Goal: Task Accomplishment & Management: Use online tool/utility

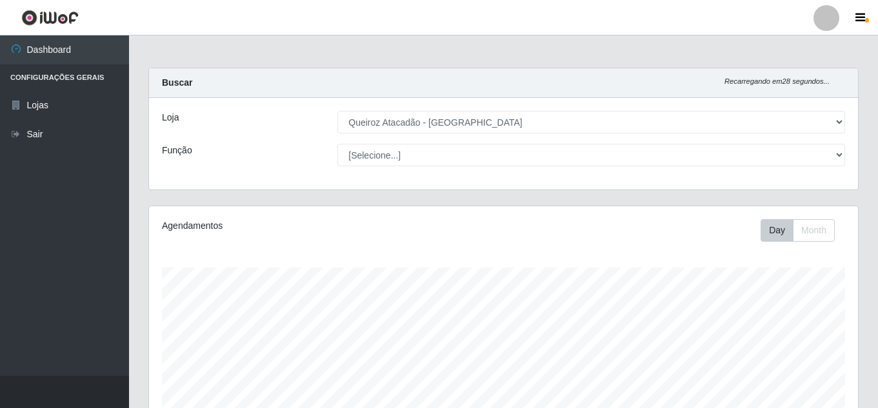
select select "462"
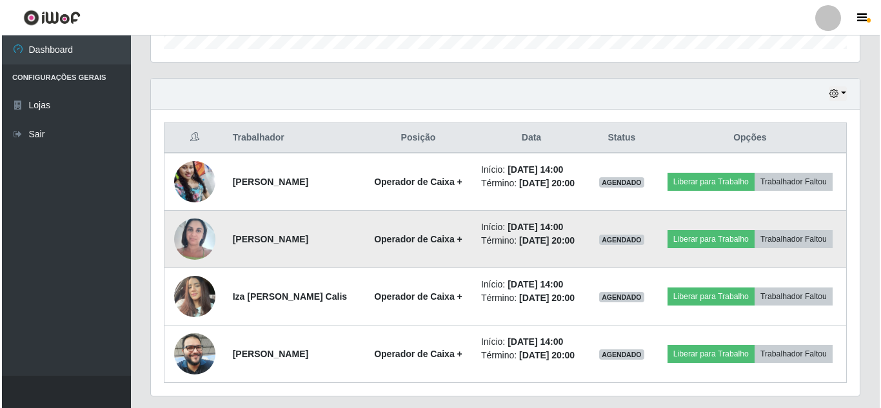
scroll to position [268, 709]
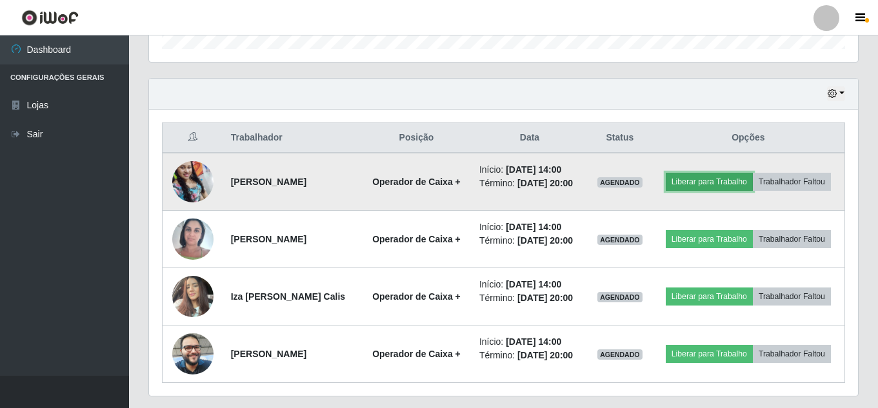
click at [710, 183] on button "Liberar para Trabalho" at bounding box center [709, 182] width 87 height 18
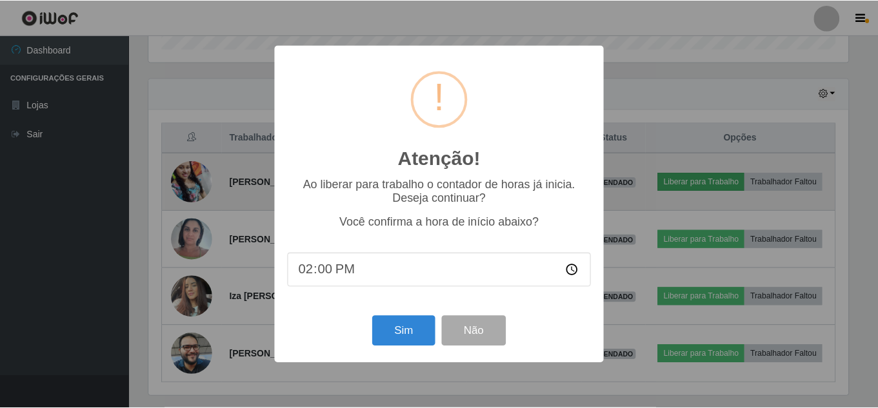
scroll to position [268, 703]
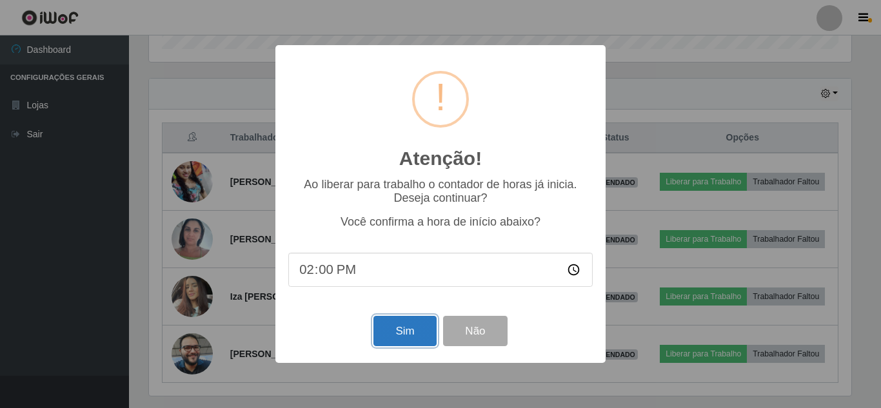
click at [417, 335] on button "Sim" at bounding box center [405, 331] width 63 height 30
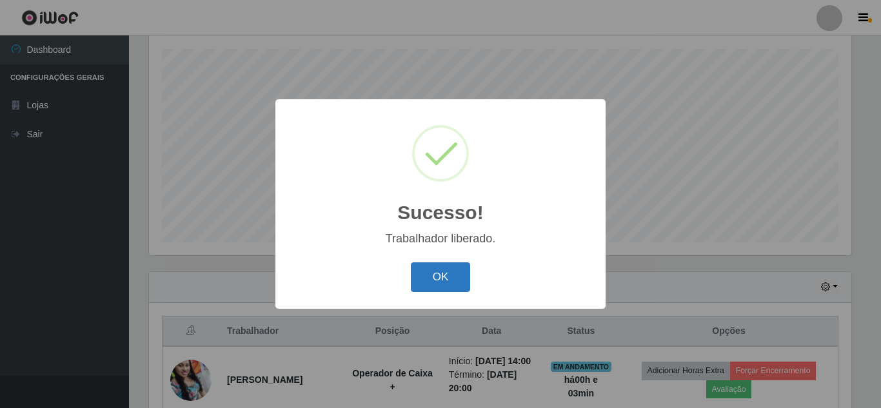
click at [450, 279] on button "OK" at bounding box center [441, 278] width 60 height 30
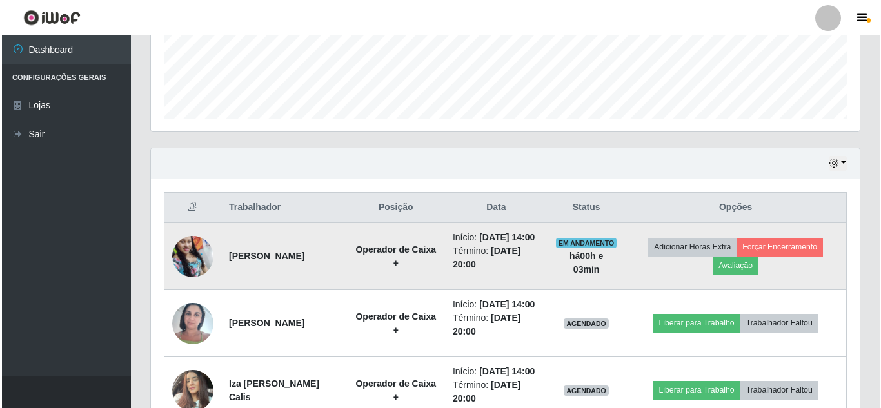
scroll to position [348, 0]
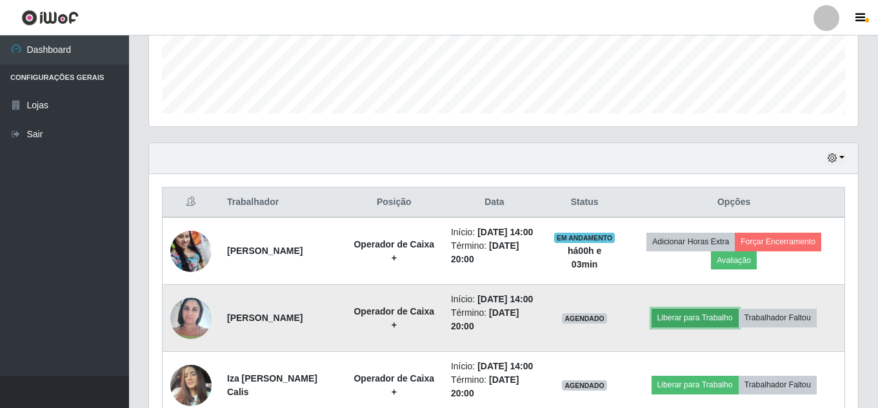
click at [677, 327] on button "Liberar para Trabalho" at bounding box center [695, 318] width 87 height 18
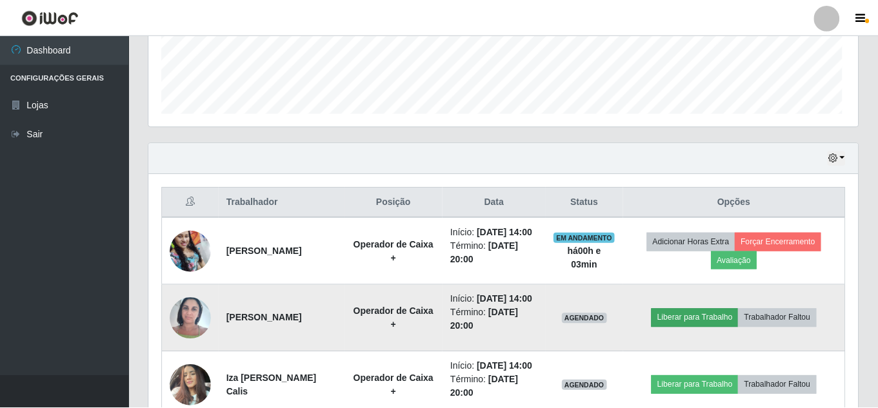
scroll to position [268, 703]
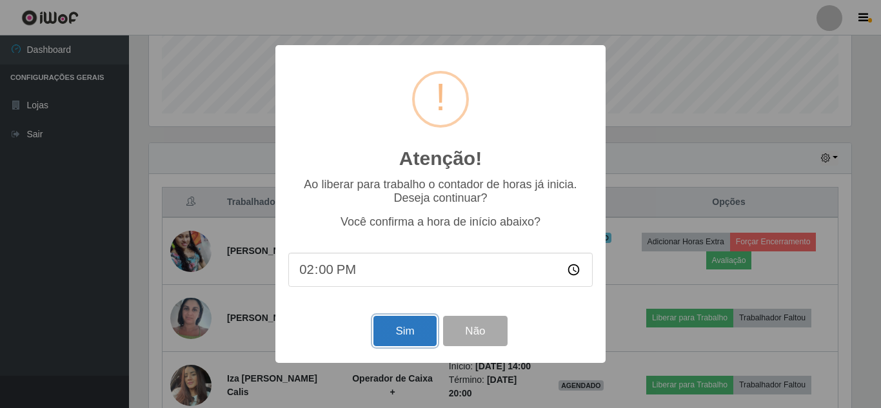
click at [404, 332] on button "Sim" at bounding box center [405, 331] width 63 height 30
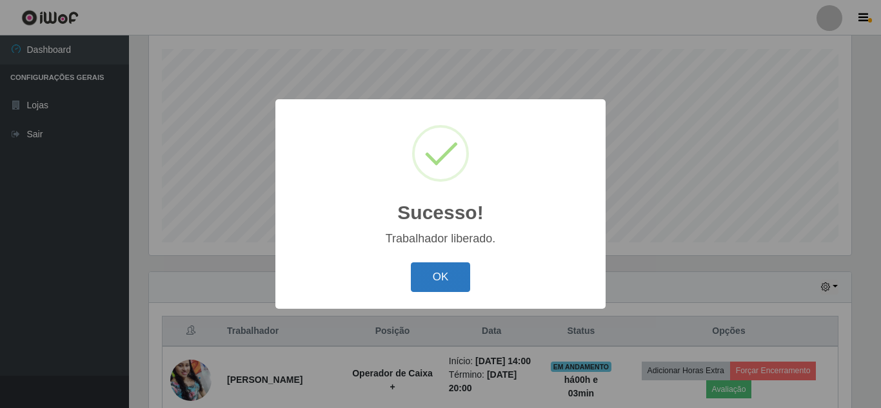
click at [452, 274] on button "OK" at bounding box center [441, 278] width 60 height 30
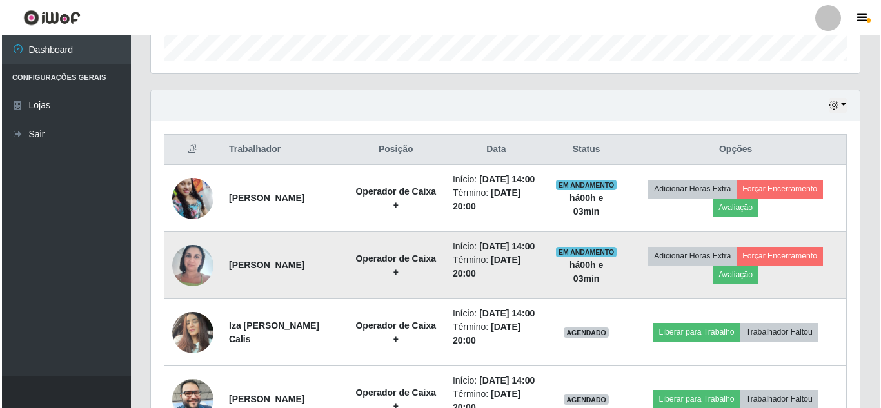
scroll to position [412, 0]
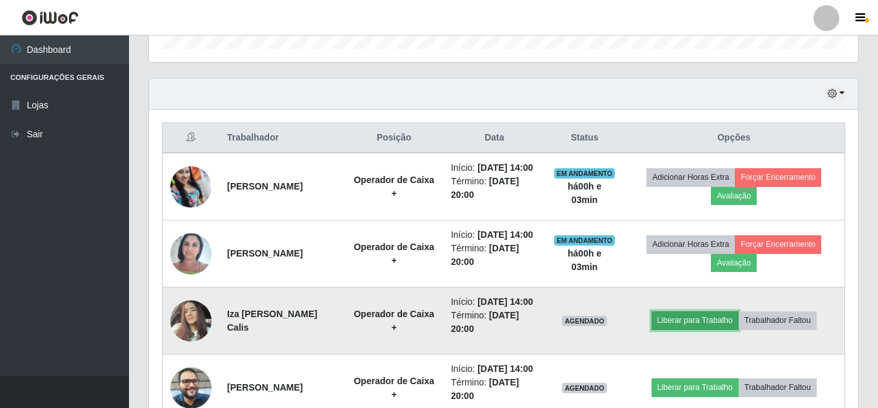
click at [687, 330] on button "Liberar para Trabalho" at bounding box center [695, 321] width 87 height 18
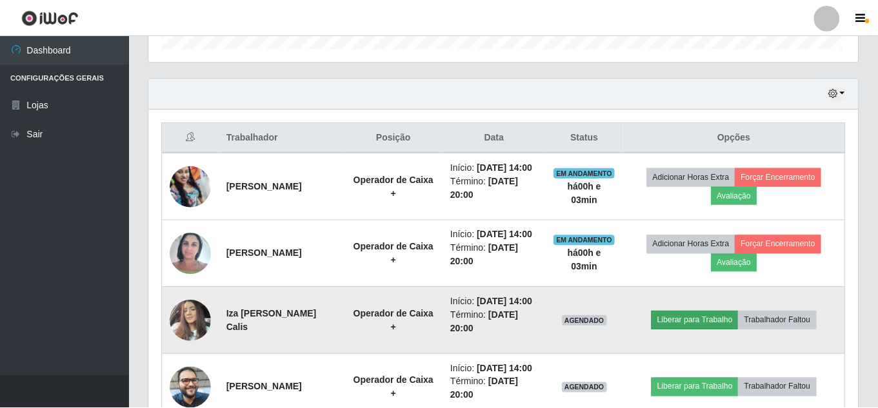
scroll to position [268, 703]
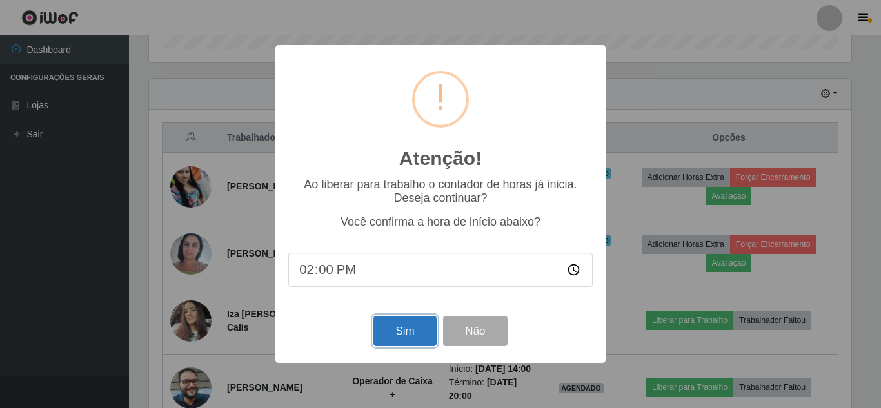
click at [411, 332] on button "Sim" at bounding box center [405, 331] width 63 height 30
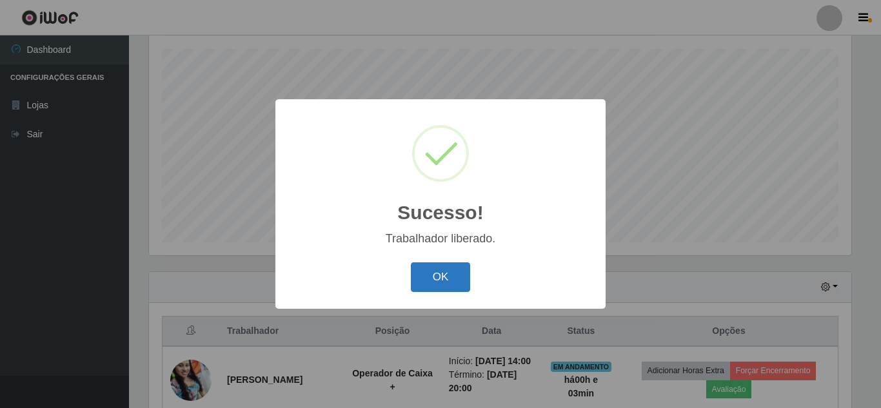
click at [433, 281] on button "OK" at bounding box center [441, 278] width 60 height 30
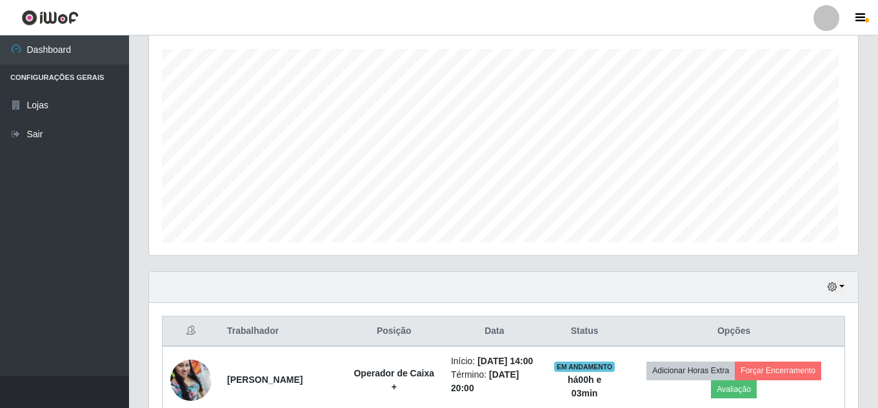
scroll to position [0, 0]
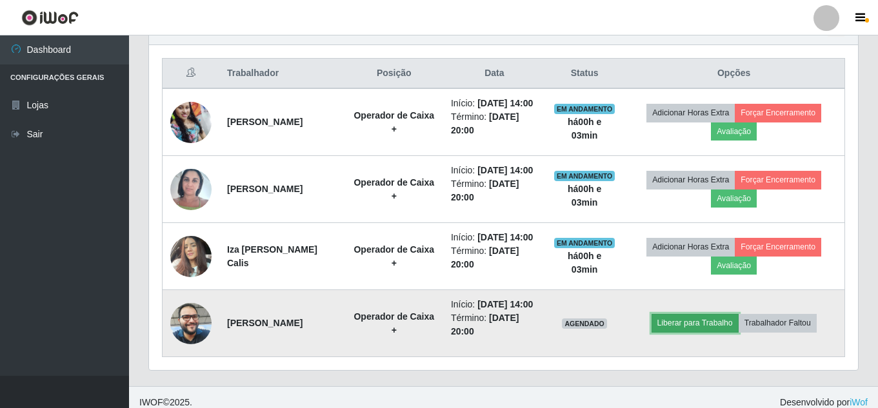
click at [695, 332] on button "Liberar para Trabalho" at bounding box center [695, 323] width 87 height 18
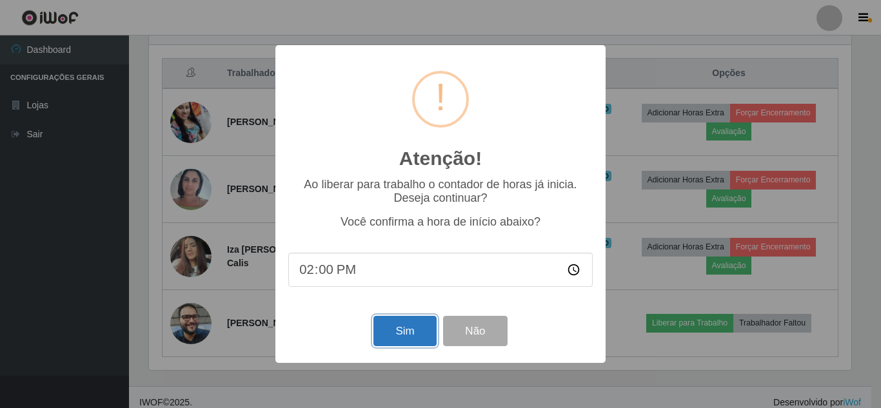
click at [411, 332] on button "Sim" at bounding box center [405, 331] width 63 height 30
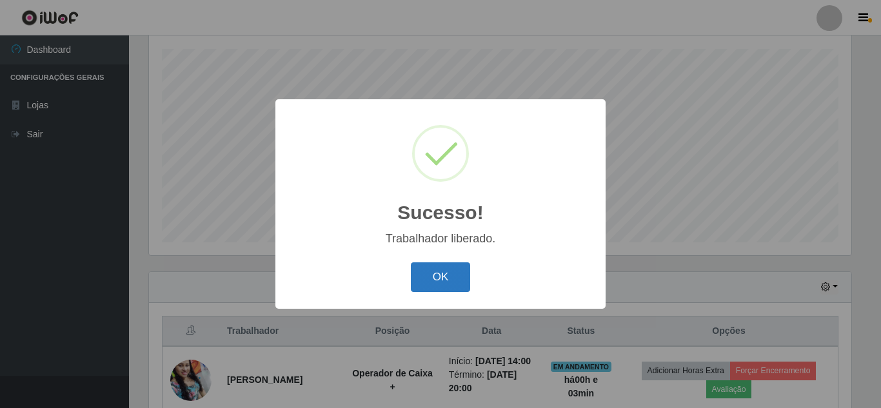
click at [431, 275] on button "OK" at bounding box center [441, 278] width 60 height 30
